Goal: Find contact information: Find contact information

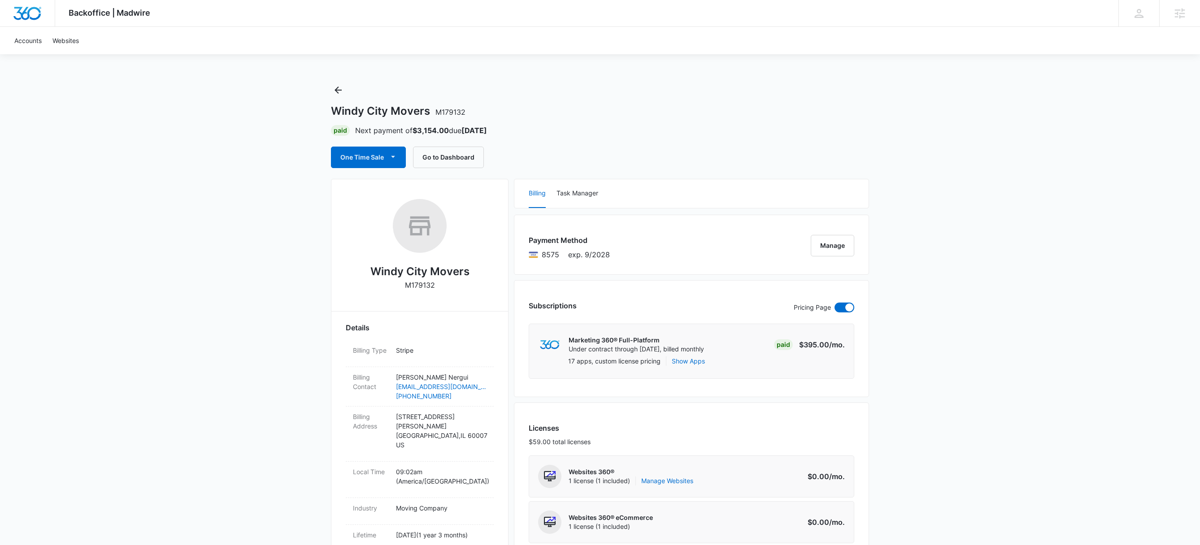
drag, startPoint x: 444, startPoint y: 288, endPoint x: 381, endPoint y: 279, distance: 63.8
click at [383, 281] on div "Windy City Movers M179132" at bounding box center [420, 248] width 148 height 98
drag, startPoint x: 368, startPoint y: 267, endPoint x: 429, endPoint y: 284, distance: 63.7
click at [436, 286] on div "Windy City Movers M179132" at bounding box center [420, 248] width 148 height 98
copy div "Windy City Movers M179132"
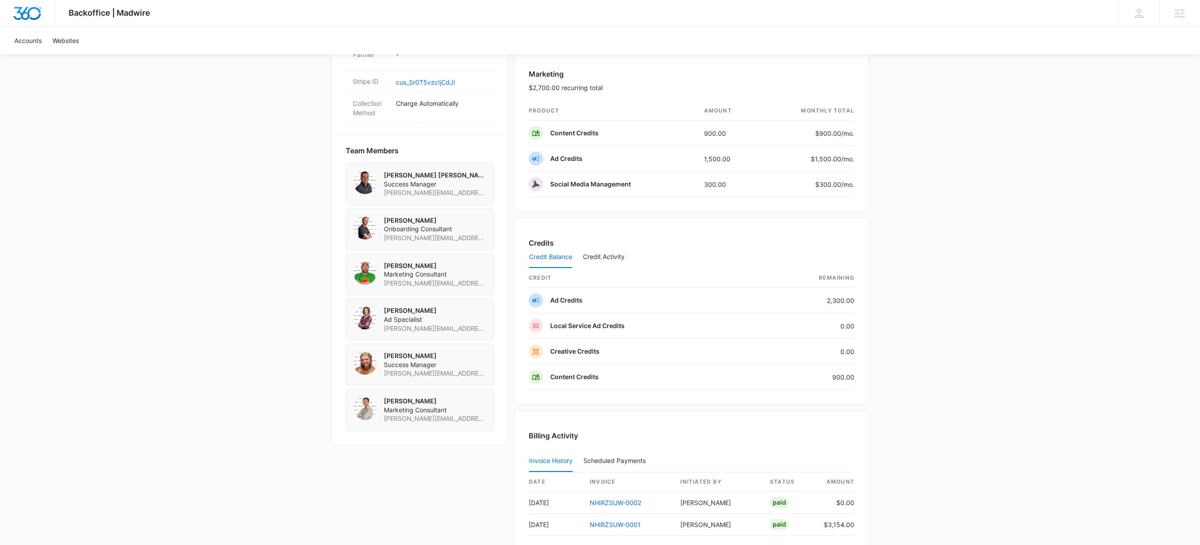
scroll to position [565, 0]
drag, startPoint x: 471, startPoint y: 184, endPoint x: 383, endPoint y: 185, distance: 87.9
click at [383, 185] on div "[PERSON_NAME] [PERSON_NAME] Success Manager [PERSON_NAME][EMAIL_ADDRESS][PERSON…" at bounding box center [420, 183] width 148 height 42
copy span "[PERSON_NAME][EMAIL_ADDRESS][PERSON_NAME][DOMAIN_NAME]"
drag, startPoint x: 481, startPoint y: 229, endPoint x: 382, endPoint y: 229, distance: 98.6
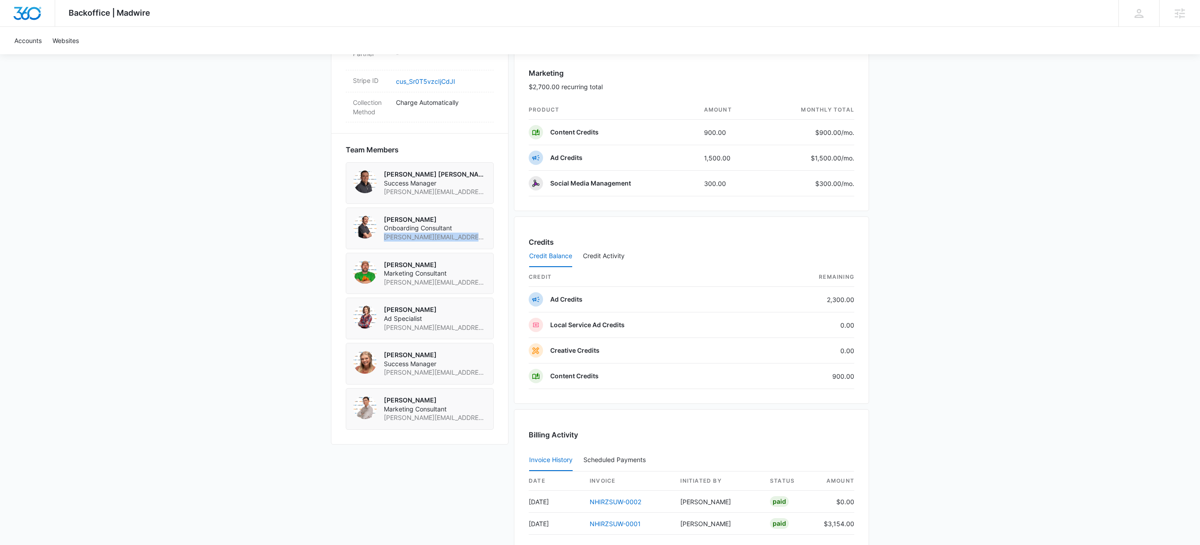
click at [382, 229] on div "[PERSON_NAME] Onboarding Consultant [PERSON_NAME][EMAIL_ADDRESS][PERSON_NAME][D…" at bounding box center [420, 229] width 148 height 42
copy span "[PERSON_NAME][EMAIL_ADDRESS][PERSON_NAME][DOMAIN_NAME]"
drag, startPoint x: 467, startPoint y: 363, endPoint x: 383, endPoint y: 366, distance: 83.4
click at [383, 366] on div "[PERSON_NAME] Success Manager [PERSON_NAME][EMAIL_ADDRESS][PERSON_NAME][DOMAIN_…" at bounding box center [420, 364] width 148 height 42
copy span "[PERSON_NAME][EMAIL_ADDRESS][PERSON_NAME][DOMAIN_NAME]"
